Goal: Use online tool/utility: Utilize a website feature to perform a specific function

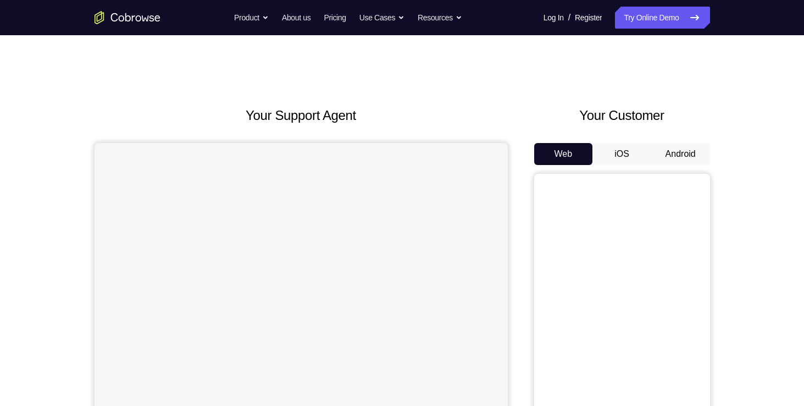
click at [692, 164] on button "Android" at bounding box center [681, 154] width 59 height 22
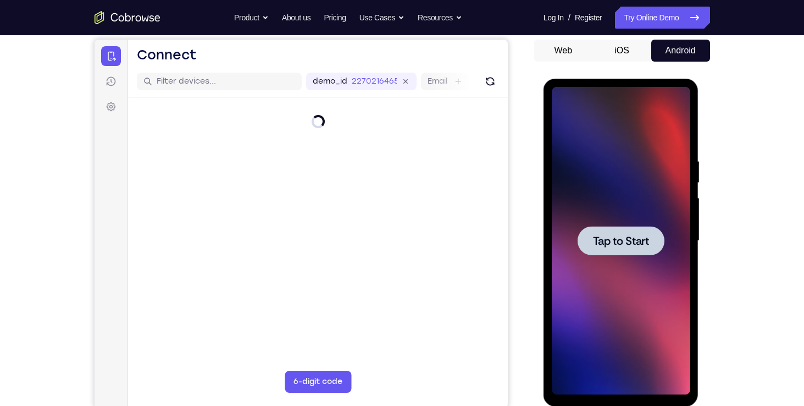
scroll to position [132, 0]
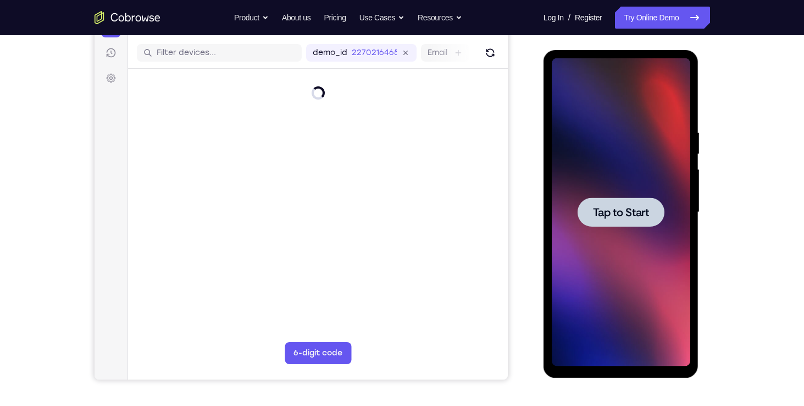
click at [645, 211] on span "Tap to Start" at bounding box center [621, 212] width 56 height 11
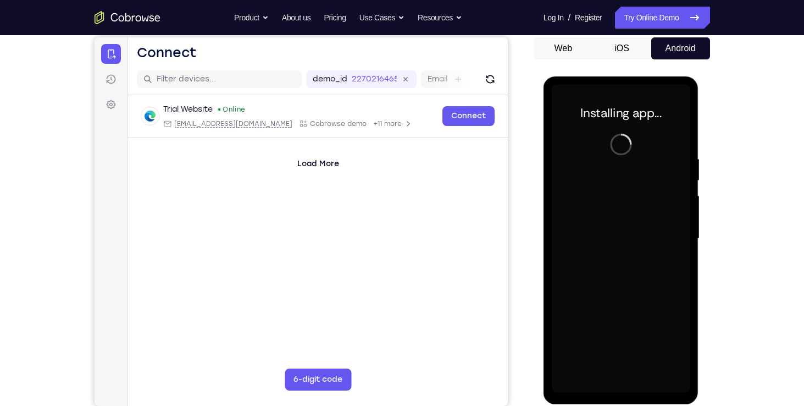
scroll to position [118, 0]
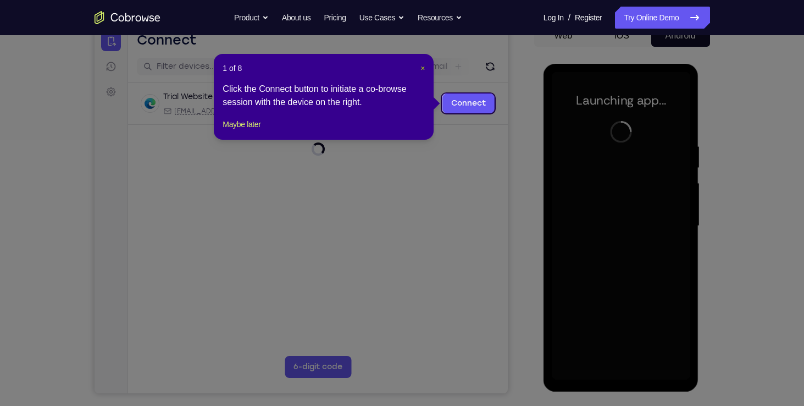
click at [423, 69] on span "×" at bounding box center [423, 68] width 4 height 9
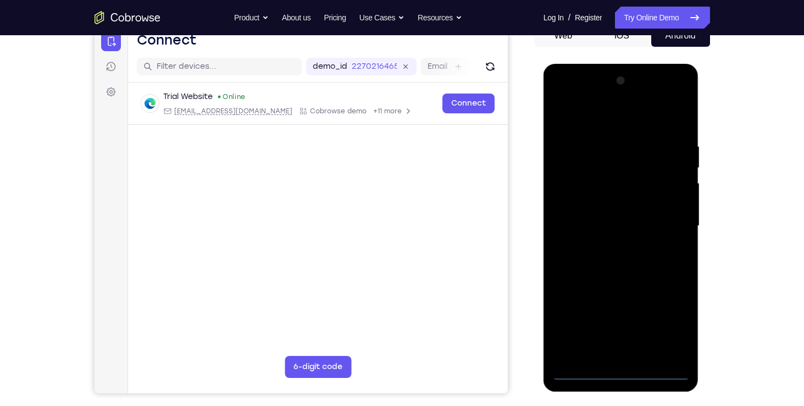
click at [622, 372] on div at bounding box center [621, 226] width 139 height 308
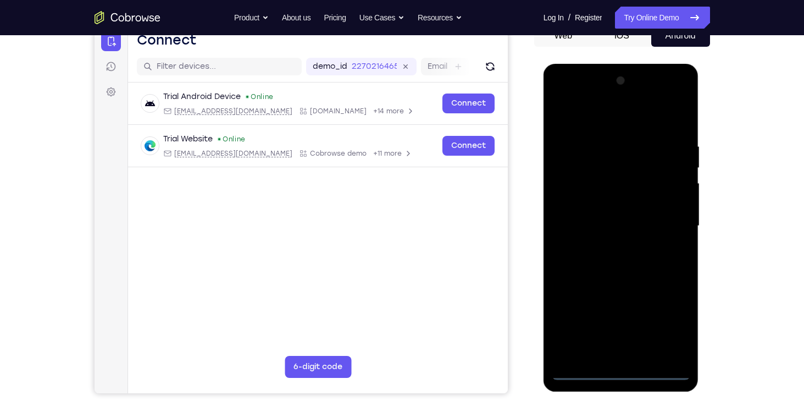
click at [669, 325] on div at bounding box center [621, 226] width 139 height 308
click at [633, 119] on div at bounding box center [621, 226] width 139 height 308
click at [665, 220] on div at bounding box center [621, 226] width 139 height 308
click at [605, 246] on div at bounding box center [621, 226] width 139 height 308
click at [599, 217] on div at bounding box center [621, 226] width 139 height 308
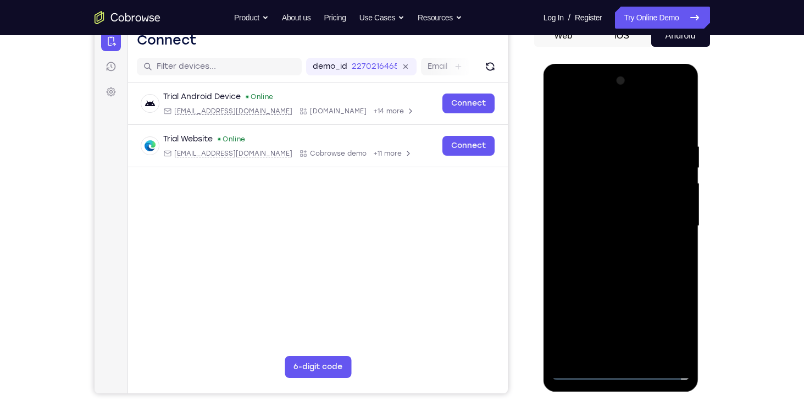
click at [607, 205] on div at bounding box center [621, 226] width 139 height 308
click at [608, 223] on div at bounding box center [621, 226] width 139 height 308
click at [623, 263] on div at bounding box center [621, 226] width 139 height 308
click at [610, 256] on div at bounding box center [621, 226] width 139 height 308
click at [621, 261] on div at bounding box center [621, 226] width 139 height 308
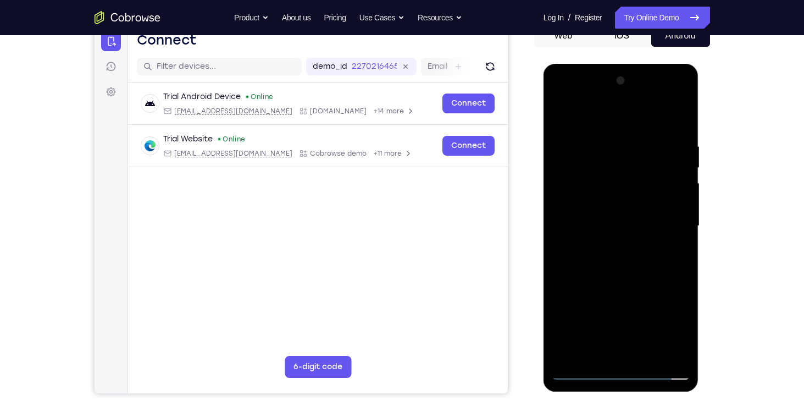
click at [644, 258] on div at bounding box center [621, 226] width 139 height 308
click at [625, 281] on div at bounding box center [621, 226] width 139 height 308
click at [649, 354] on div at bounding box center [621, 226] width 139 height 308
click at [619, 284] on div at bounding box center [621, 226] width 139 height 308
click at [641, 196] on div at bounding box center [621, 226] width 139 height 308
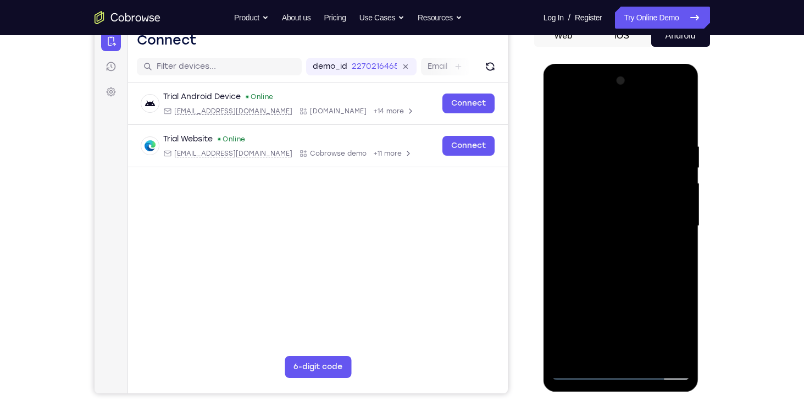
click at [581, 372] on div at bounding box center [621, 226] width 139 height 308
click at [684, 114] on div at bounding box center [621, 226] width 139 height 308
click at [582, 376] on div at bounding box center [621, 226] width 139 height 308
click at [648, 357] on div at bounding box center [621, 226] width 139 height 308
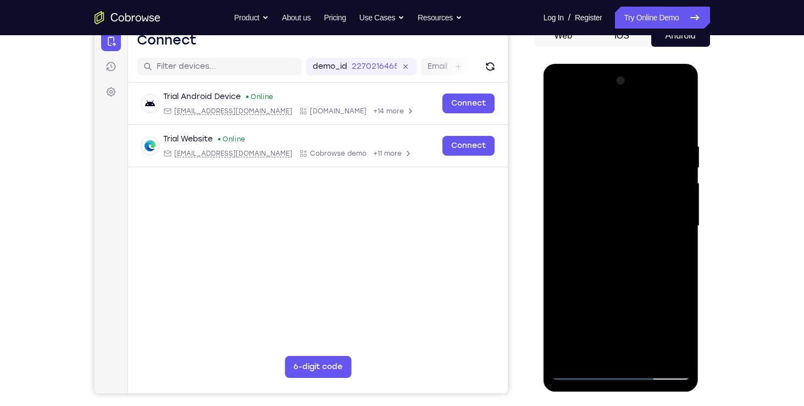
click at [625, 197] on div at bounding box center [621, 226] width 139 height 308
click at [582, 373] on div at bounding box center [621, 226] width 139 height 308
click at [625, 198] on div at bounding box center [621, 226] width 139 height 308
click at [678, 330] on div at bounding box center [621, 226] width 139 height 308
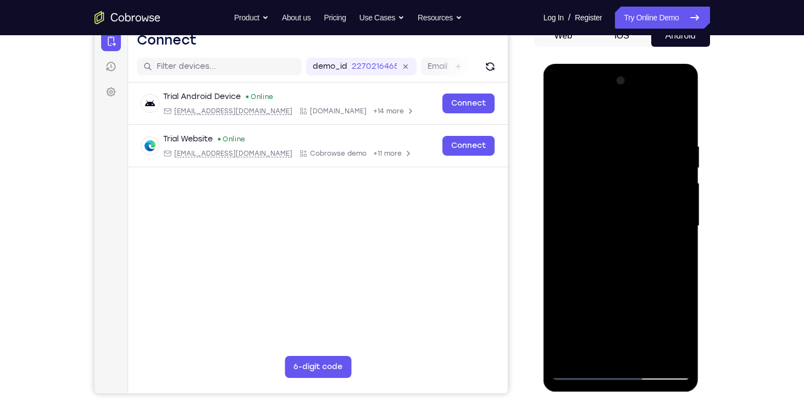
click at [676, 253] on div at bounding box center [621, 226] width 139 height 308
click at [570, 237] on div at bounding box center [621, 226] width 139 height 308
click at [587, 368] on div at bounding box center [621, 226] width 139 height 308
click at [577, 373] on div at bounding box center [621, 226] width 139 height 308
click at [581, 373] on div at bounding box center [621, 226] width 139 height 308
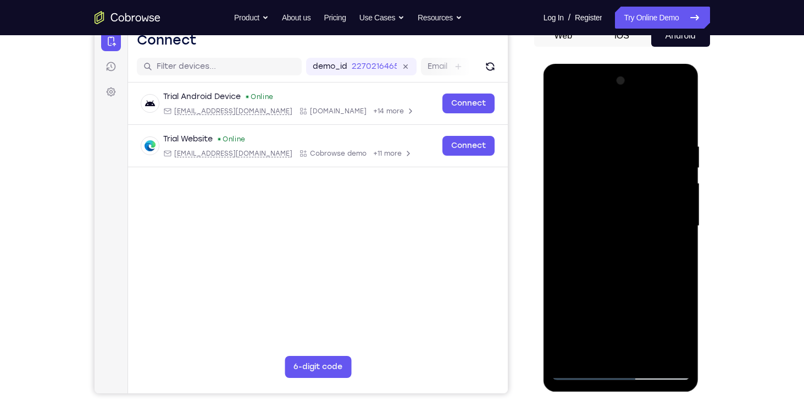
click at [610, 136] on div at bounding box center [621, 226] width 139 height 308
click at [671, 202] on div at bounding box center [621, 226] width 139 height 308
click at [676, 121] on div at bounding box center [621, 226] width 139 height 308
drag, startPoint x: 623, startPoint y: 117, endPoint x: 625, endPoint y: 261, distance: 144.6
click at [625, 261] on div at bounding box center [621, 226] width 139 height 308
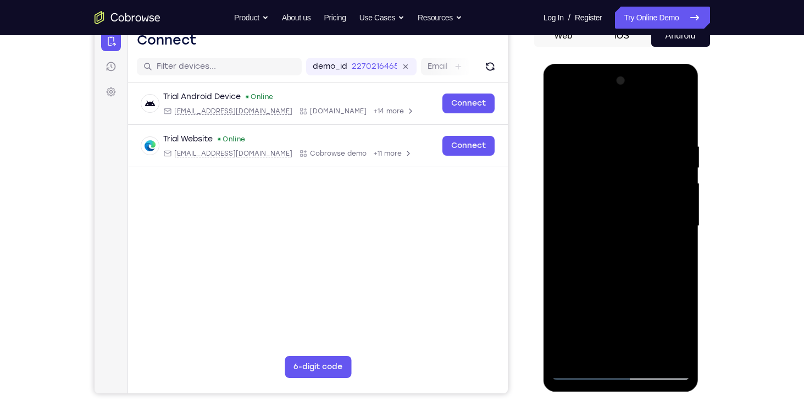
drag, startPoint x: 621, startPoint y: 124, endPoint x: 627, endPoint y: 258, distance: 134.3
click at [627, 258] on div at bounding box center [621, 226] width 139 height 308
click at [572, 190] on div at bounding box center [621, 226] width 139 height 308
click at [672, 356] on div at bounding box center [621, 226] width 139 height 308
click at [563, 112] on div at bounding box center [621, 226] width 139 height 308
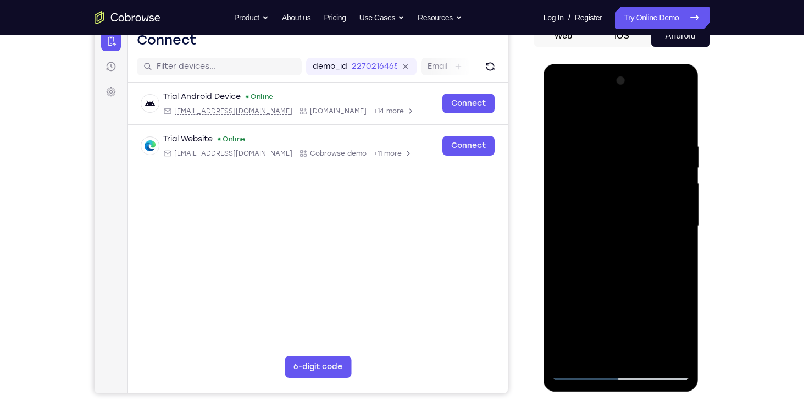
click at [570, 328] on div at bounding box center [621, 226] width 139 height 308
click at [615, 246] on div at bounding box center [621, 226] width 139 height 308
click at [576, 373] on div at bounding box center [621, 226] width 139 height 308
click at [686, 116] on div at bounding box center [621, 226] width 139 height 308
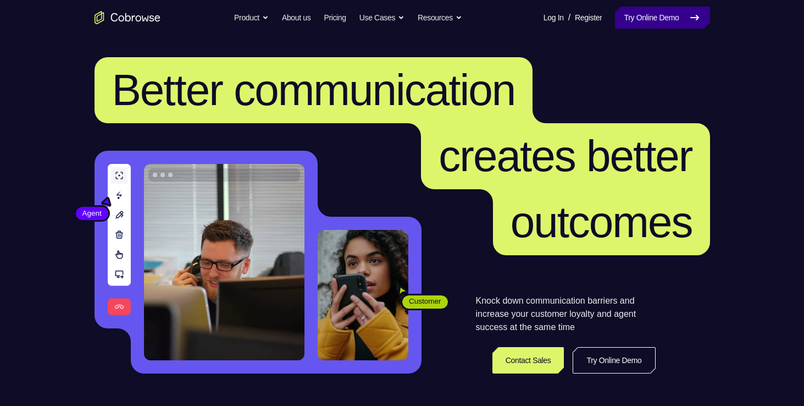
click at [651, 20] on link "Try Online Demo" at bounding box center [662, 18] width 95 height 22
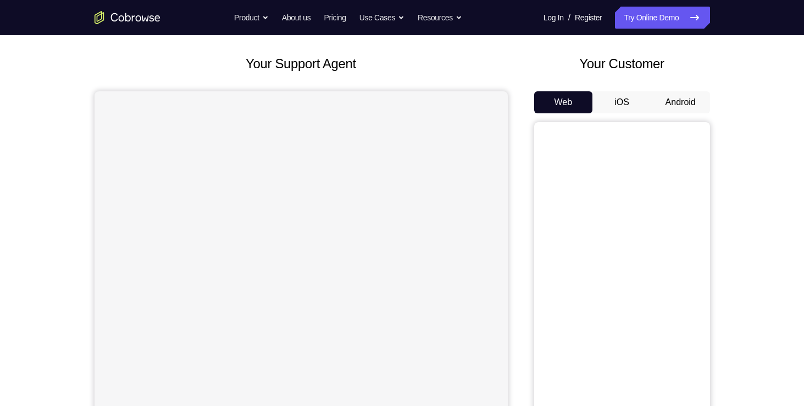
click at [678, 103] on button "Android" at bounding box center [681, 102] width 59 height 22
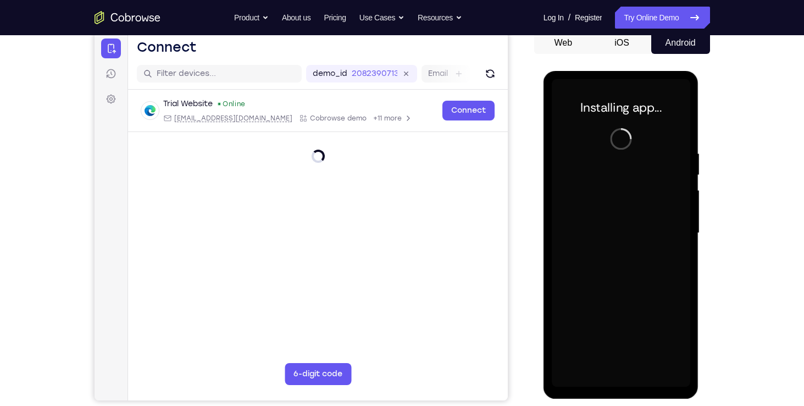
scroll to position [121, 0]
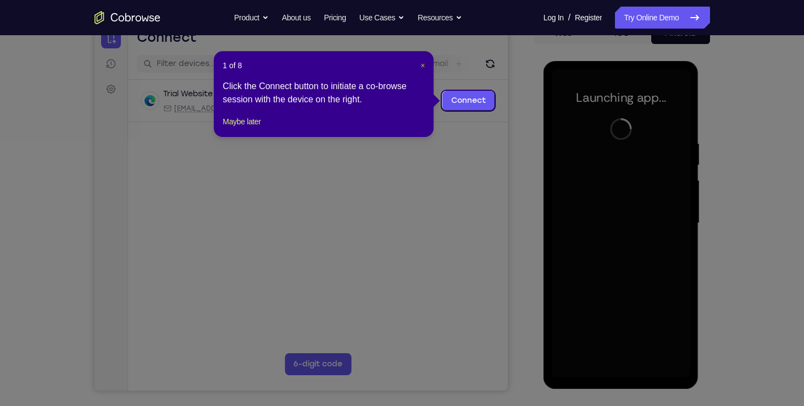
click at [422, 65] on span "×" at bounding box center [423, 65] width 4 height 9
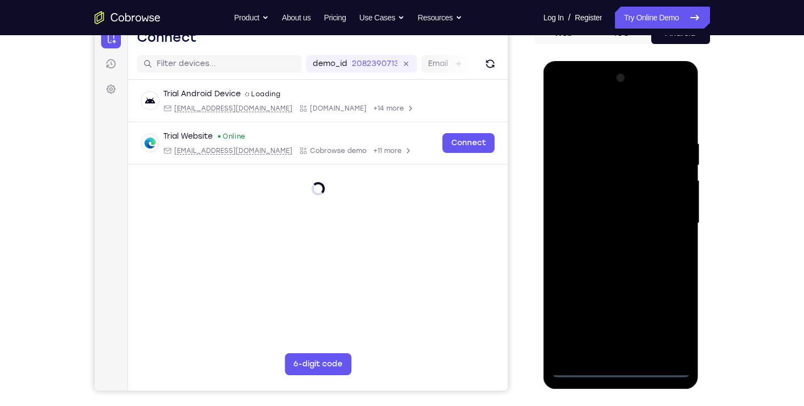
click at [621, 370] on div at bounding box center [621, 223] width 139 height 308
click at [669, 316] on div at bounding box center [621, 223] width 139 height 308
click at [606, 112] on div at bounding box center [621, 223] width 139 height 308
click at [575, 186] on div at bounding box center [621, 223] width 139 height 308
click at [597, 225] on div at bounding box center [621, 223] width 139 height 308
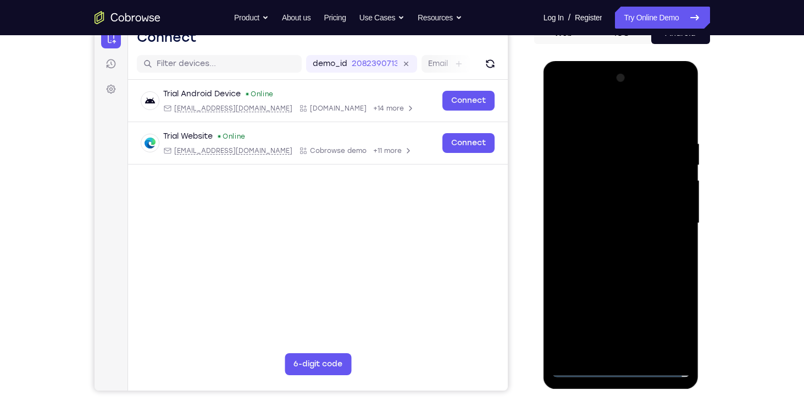
click at [600, 214] on div at bounding box center [621, 223] width 139 height 308
click at [601, 234] on div at bounding box center [621, 223] width 139 height 308
click at [617, 288] on div at bounding box center [621, 223] width 139 height 308
click at [675, 206] on div at bounding box center [621, 223] width 139 height 308
click at [613, 346] on div at bounding box center [621, 223] width 139 height 308
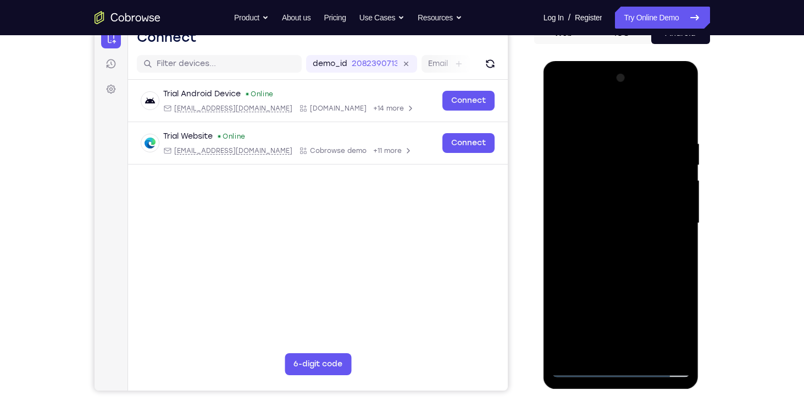
click at [616, 205] on div at bounding box center [621, 223] width 139 height 308
click at [619, 245] on div at bounding box center [621, 223] width 139 height 308
click at [660, 124] on div at bounding box center [621, 223] width 139 height 308
click at [641, 181] on div at bounding box center [621, 223] width 139 height 308
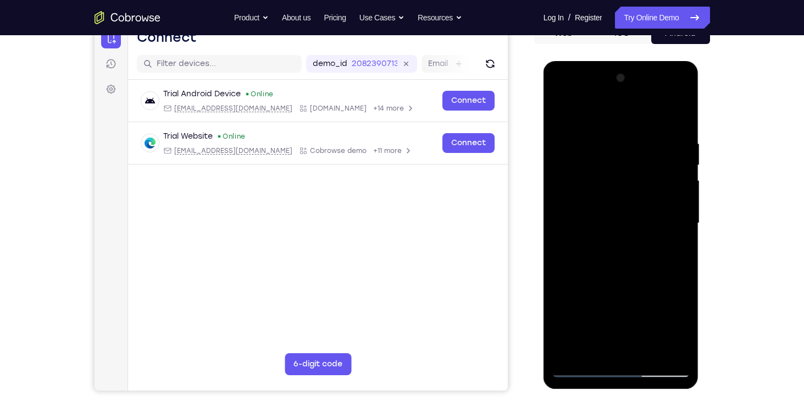
click at [593, 324] on div at bounding box center [621, 223] width 139 height 308
click at [619, 268] on div at bounding box center [621, 223] width 139 height 308
click at [608, 322] on div at bounding box center [621, 223] width 139 height 308
click at [632, 351] on div at bounding box center [621, 223] width 139 height 308
click at [667, 237] on div at bounding box center [621, 223] width 139 height 308
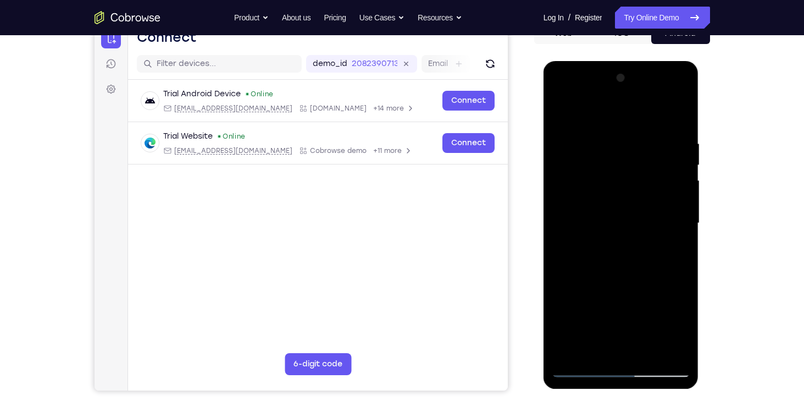
click at [669, 237] on div at bounding box center [621, 223] width 139 height 308
click at [680, 246] on div at bounding box center [621, 223] width 139 height 308
click at [581, 370] on div at bounding box center [621, 223] width 139 height 308
click at [581, 372] on div at bounding box center [621, 223] width 139 height 308
click at [590, 114] on div at bounding box center [621, 223] width 139 height 308
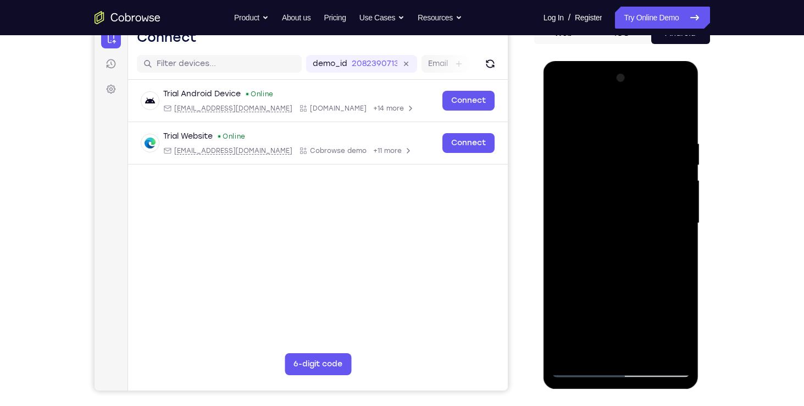
click at [566, 117] on div at bounding box center [621, 223] width 139 height 308
click at [566, 113] on div at bounding box center [621, 223] width 139 height 308
drag, startPoint x: 650, startPoint y: 201, endPoint x: 577, endPoint y: 213, distance: 74.8
click at [577, 213] on div at bounding box center [621, 223] width 139 height 308
drag, startPoint x: 653, startPoint y: 192, endPoint x: 592, endPoint y: 213, distance: 63.8
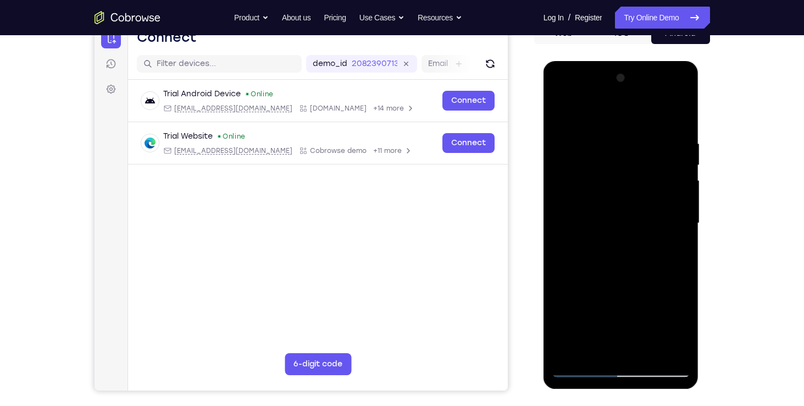
click at [592, 213] on div at bounding box center [621, 223] width 139 height 308
drag, startPoint x: 652, startPoint y: 198, endPoint x: 596, endPoint y: 207, distance: 56.8
click at [596, 207] on div at bounding box center [621, 223] width 139 height 308
drag, startPoint x: 674, startPoint y: 201, endPoint x: 594, endPoint y: 216, distance: 81.0
click at [594, 216] on div at bounding box center [621, 223] width 139 height 308
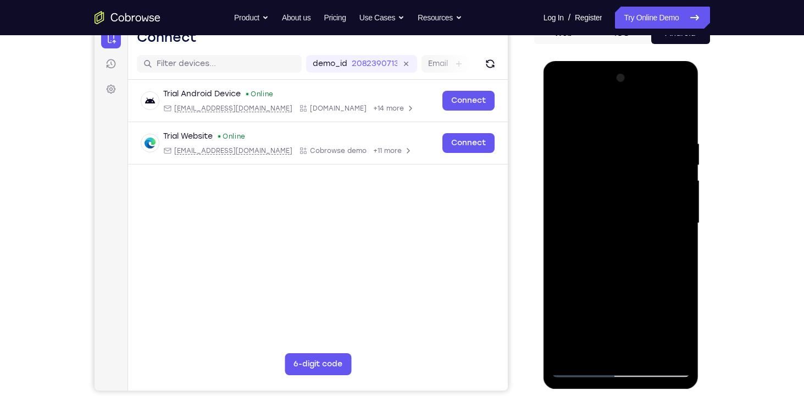
drag, startPoint x: 667, startPoint y: 184, endPoint x: 604, endPoint y: 200, distance: 65.2
click at [604, 200] on div at bounding box center [621, 223] width 139 height 308
drag, startPoint x: 674, startPoint y: 193, endPoint x: 598, endPoint y: 214, distance: 78.8
click at [598, 214] on div at bounding box center [621, 223] width 139 height 308
drag, startPoint x: 660, startPoint y: 201, endPoint x: 572, endPoint y: 219, distance: 89.8
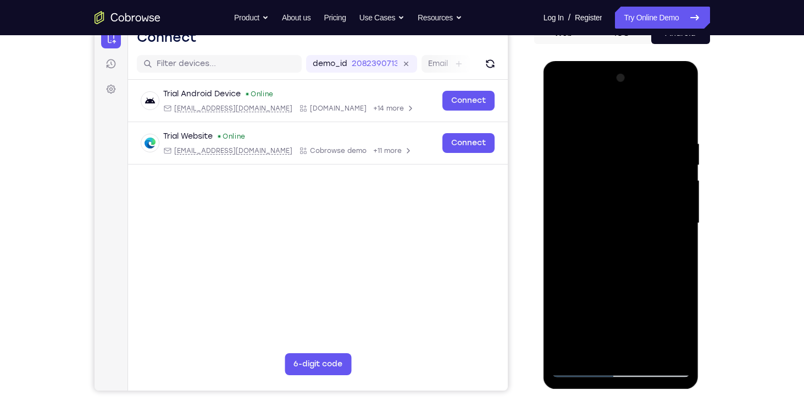
click at [572, 219] on div at bounding box center [621, 223] width 139 height 308
drag, startPoint x: 641, startPoint y: 200, endPoint x: 561, endPoint y: 211, distance: 80.0
click at [561, 211] on div at bounding box center [621, 223] width 139 height 308
drag, startPoint x: 658, startPoint y: 194, endPoint x: 556, endPoint y: 210, distance: 103.5
click at [556, 210] on div at bounding box center [621, 223] width 139 height 308
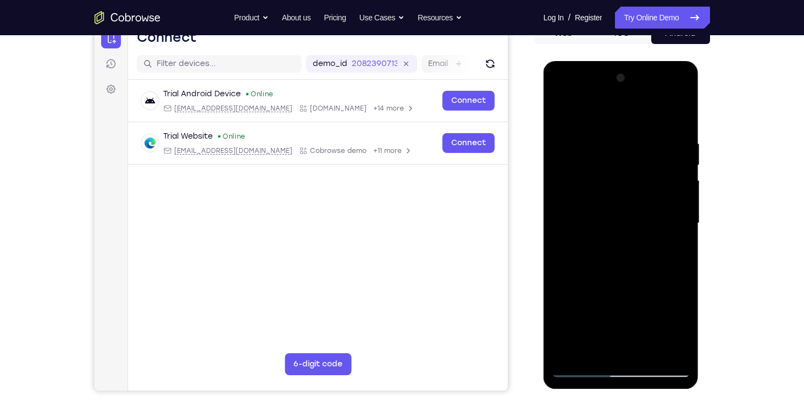
drag, startPoint x: 674, startPoint y: 192, endPoint x: 579, endPoint y: 207, distance: 95.7
click at [579, 207] on div at bounding box center [621, 223] width 139 height 308
drag, startPoint x: 656, startPoint y: 189, endPoint x: 575, endPoint y: 207, distance: 83.3
click at [575, 207] on div at bounding box center [621, 223] width 139 height 308
click at [665, 109] on div at bounding box center [621, 223] width 139 height 308
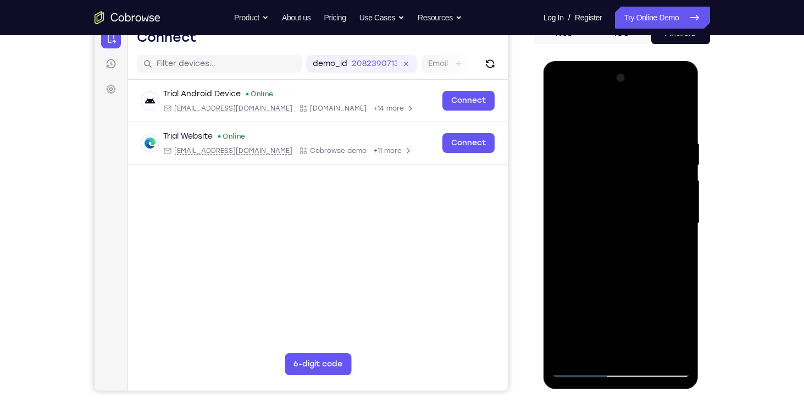
click at [616, 187] on div at bounding box center [621, 223] width 139 height 308
click at [604, 171] on div at bounding box center [621, 223] width 139 height 308
click at [603, 153] on div at bounding box center [621, 223] width 139 height 308
click at [580, 372] on div at bounding box center [621, 223] width 139 height 308
click at [579, 369] on div at bounding box center [621, 223] width 139 height 308
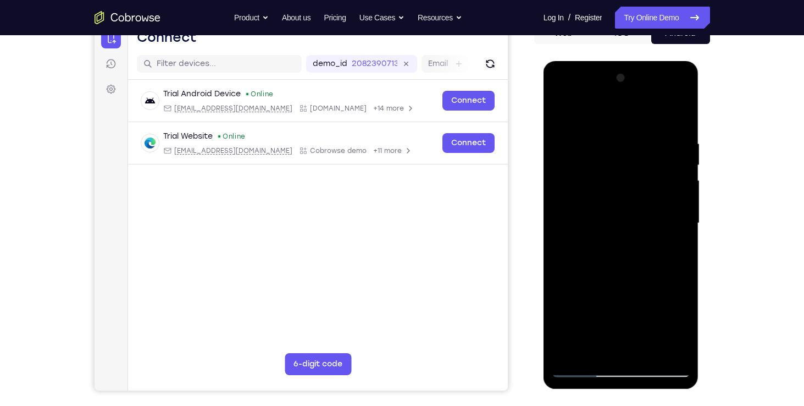
click at [581, 146] on div at bounding box center [621, 223] width 139 height 308
click at [679, 267] on div at bounding box center [621, 223] width 139 height 308
click at [581, 367] on div at bounding box center [621, 223] width 139 height 308
click at [638, 263] on div at bounding box center [621, 223] width 139 height 308
click at [581, 170] on div at bounding box center [621, 223] width 139 height 308
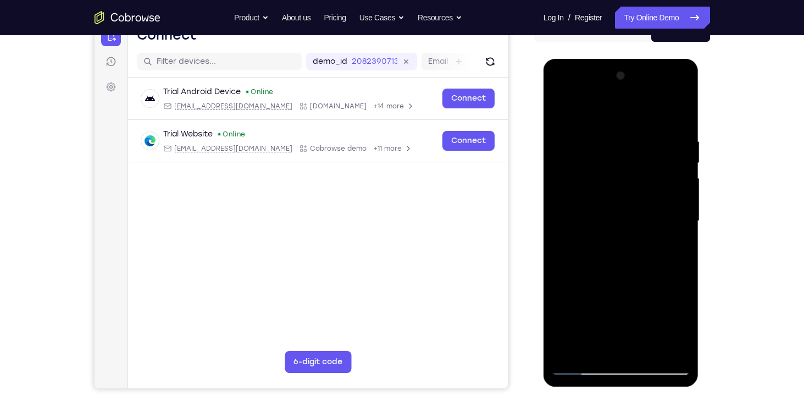
scroll to position [123, 0]
click at [560, 111] on div at bounding box center [621, 221] width 139 height 308
click at [627, 229] on div at bounding box center [621, 221] width 139 height 308
click at [603, 268] on div at bounding box center [621, 221] width 139 height 308
click at [569, 135] on div at bounding box center [621, 221] width 139 height 308
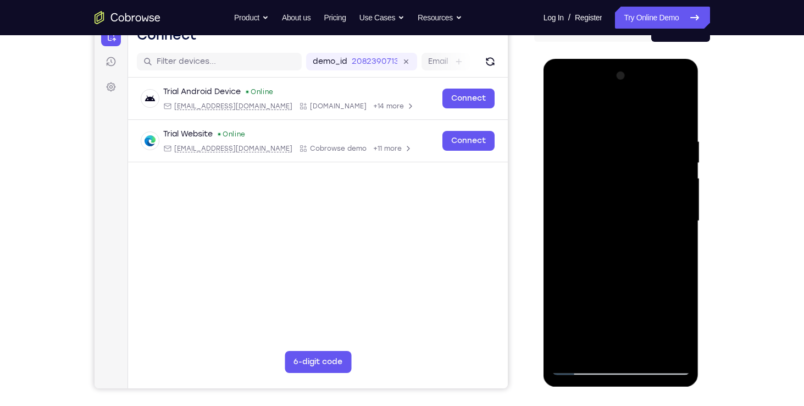
click at [563, 115] on div at bounding box center [621, 221] width 139 height 308
click at [584, 368] on div at bounding box center [621, 221] width 139 height 308
click at [638, 291] on div at bounding box center [621, 221] width 139 height 308
click at [583, 370] on div at bounding box center [621, 221] width 139 height 308
click at [606, 311] on div at bounding box center [621, 221] width 139 height 308
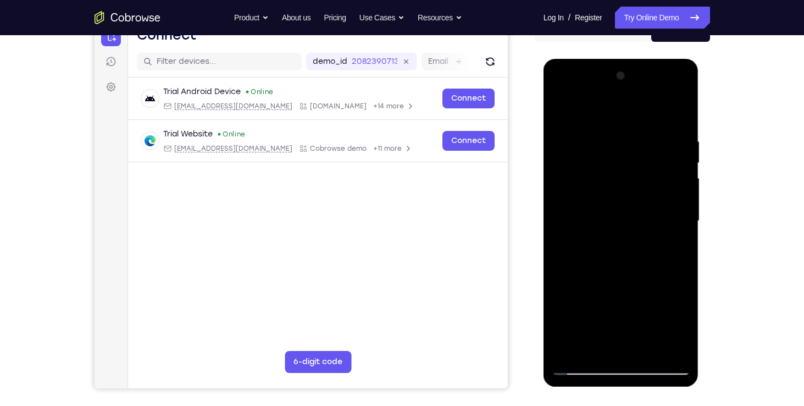
click at [579, 368] on div at bounding box center [621, 221] width 139 height 308
click at [668, 106] on div at bounding box center [621, 221] width 139 height 308
click at [685, 255] on div at bounding box center [621, 221] width 139 height 308
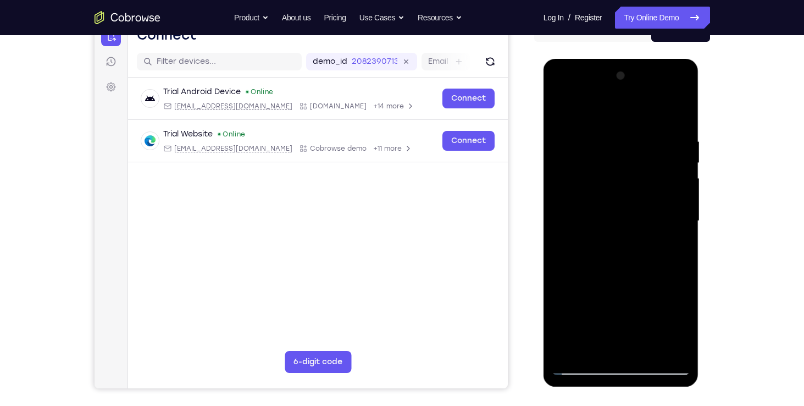
click at [616, 340] on div at bounding box center [621, 221] width 139 height 308
click at [583, 372] on div at bounding box center [621, 221] width 139 height 308
drag, startPoint x: 610, startPoint y: 104, endPoint x: 614, endPoint y: 234, distance: 129.8
click at [614, 234] on div at bounding box center [621, 221] width 139 height 308
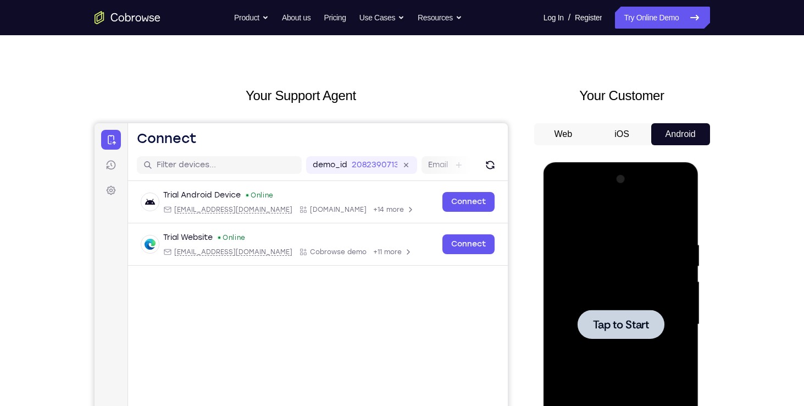
scroll to position [22, 0]
